Goal: Find contact information: Find contact information

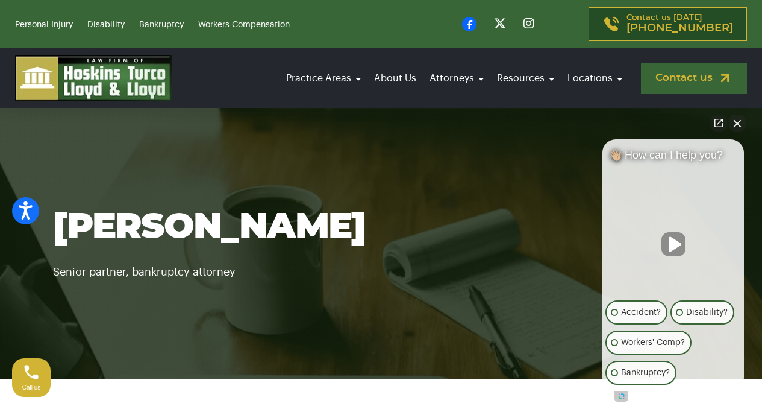
click at [663, 72] on link "Contact us" at bounding box center [694, 78] width 106 height 31
